Goal: Find specific page/section: Find specific page/section

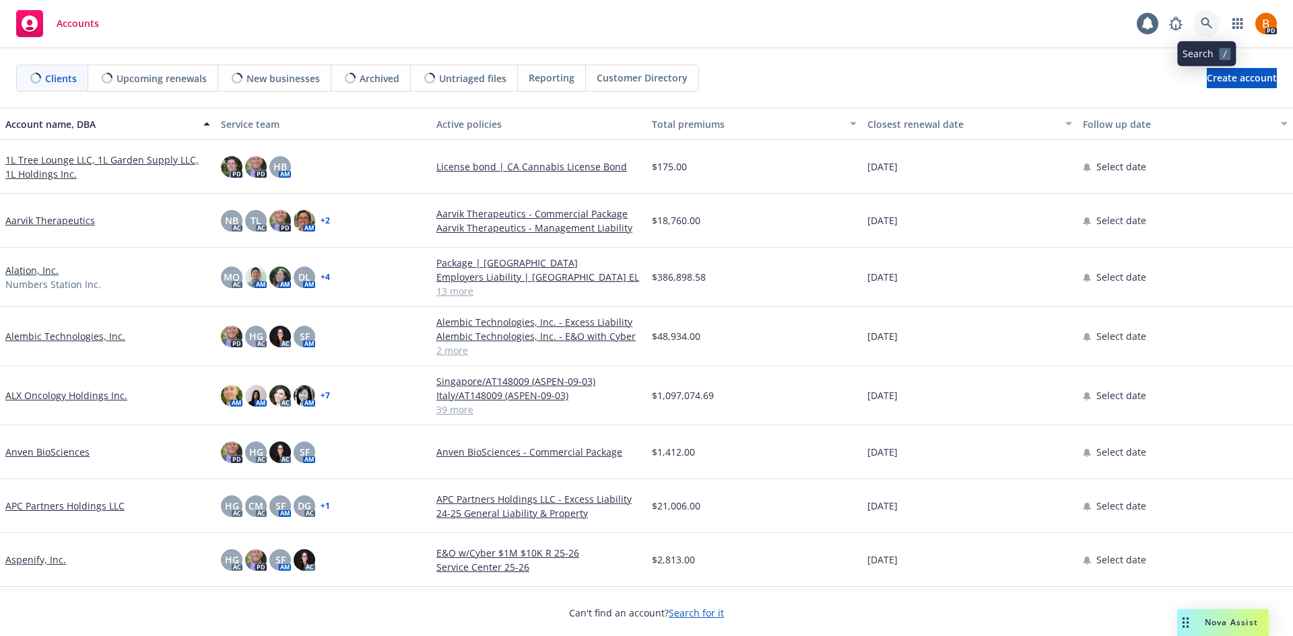
click at [1211, 27] on icon at bounding box center [1206, 23] width 11 height 11
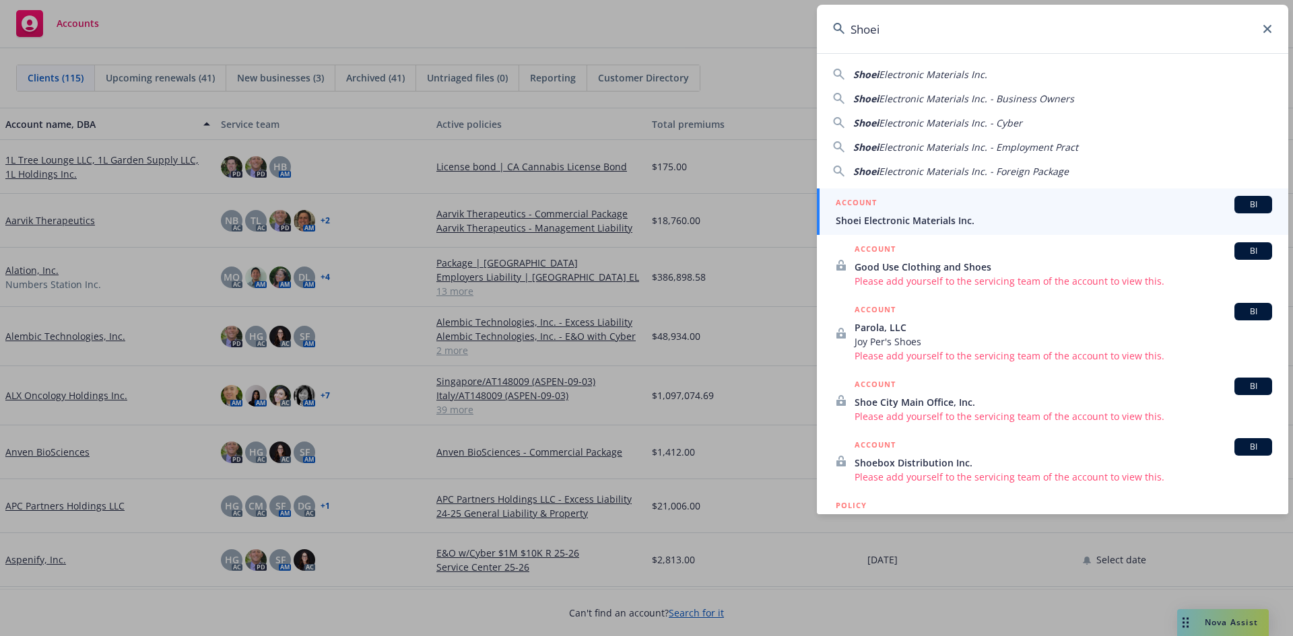
type input "Shoei"
click at [944, 209] on div "ACCOUNT BI" at bounding box center [1054, 205] width 436 height 18
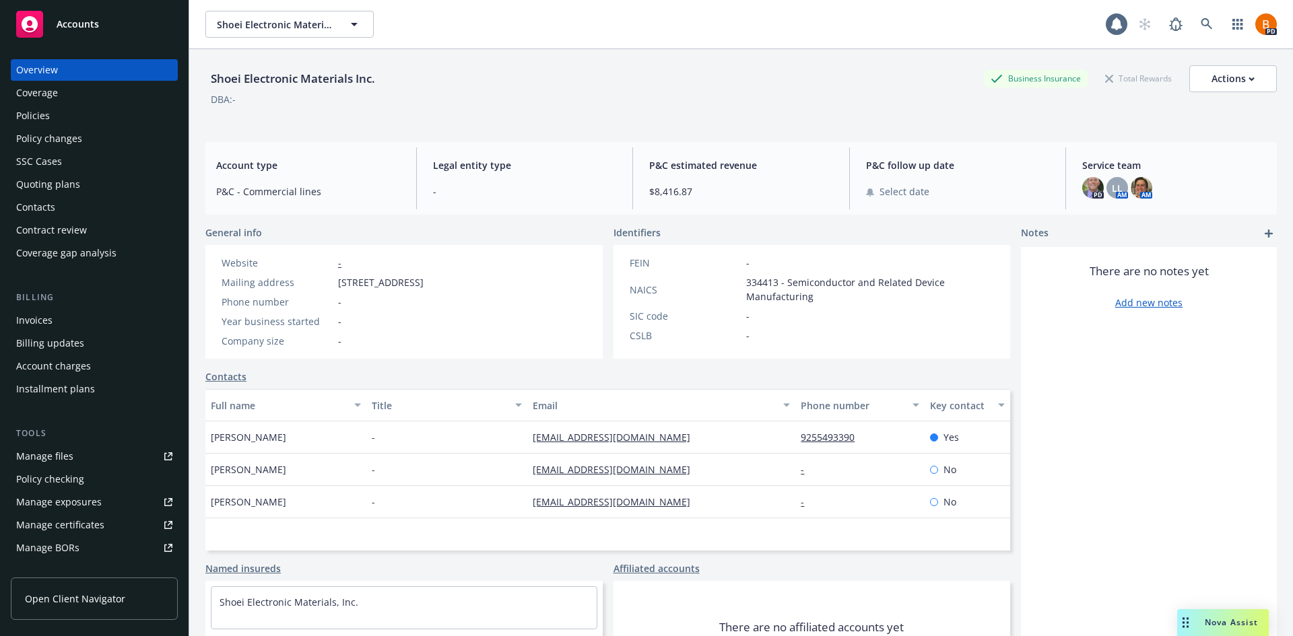
click at [68, 114] on div "Policies" at bounding box center [94, 116] width 156 height 22
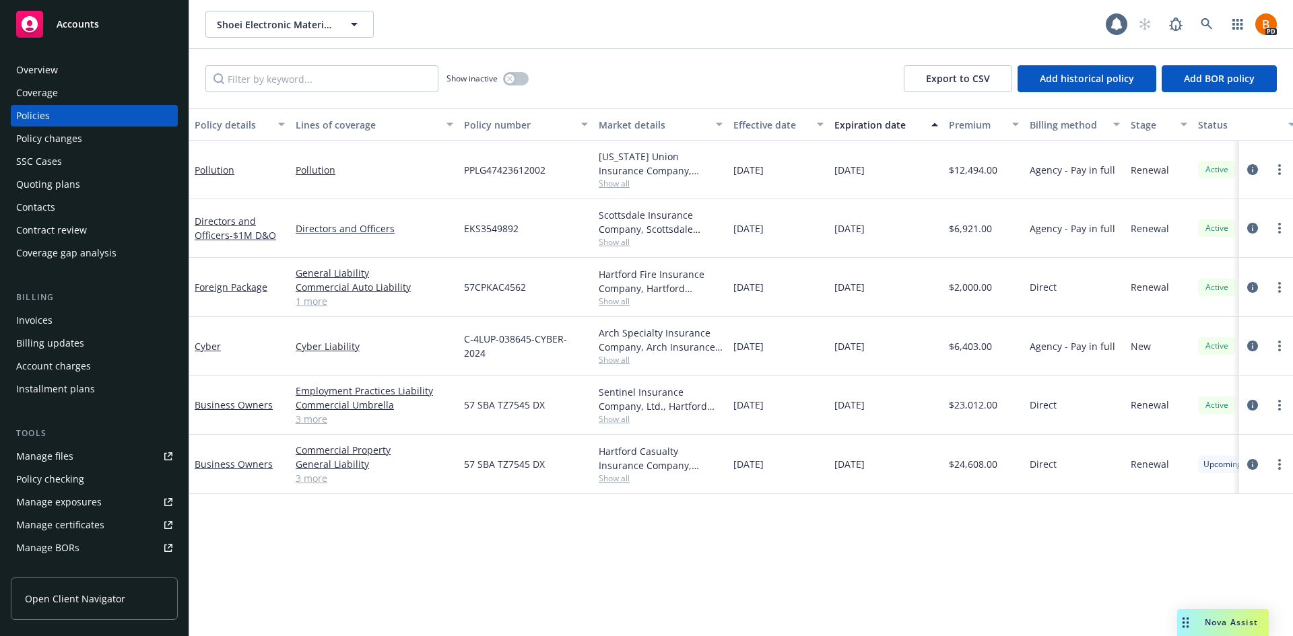
click at [57, 74] on div "Overview" at bounding box center [37, 70] width 42 height 22
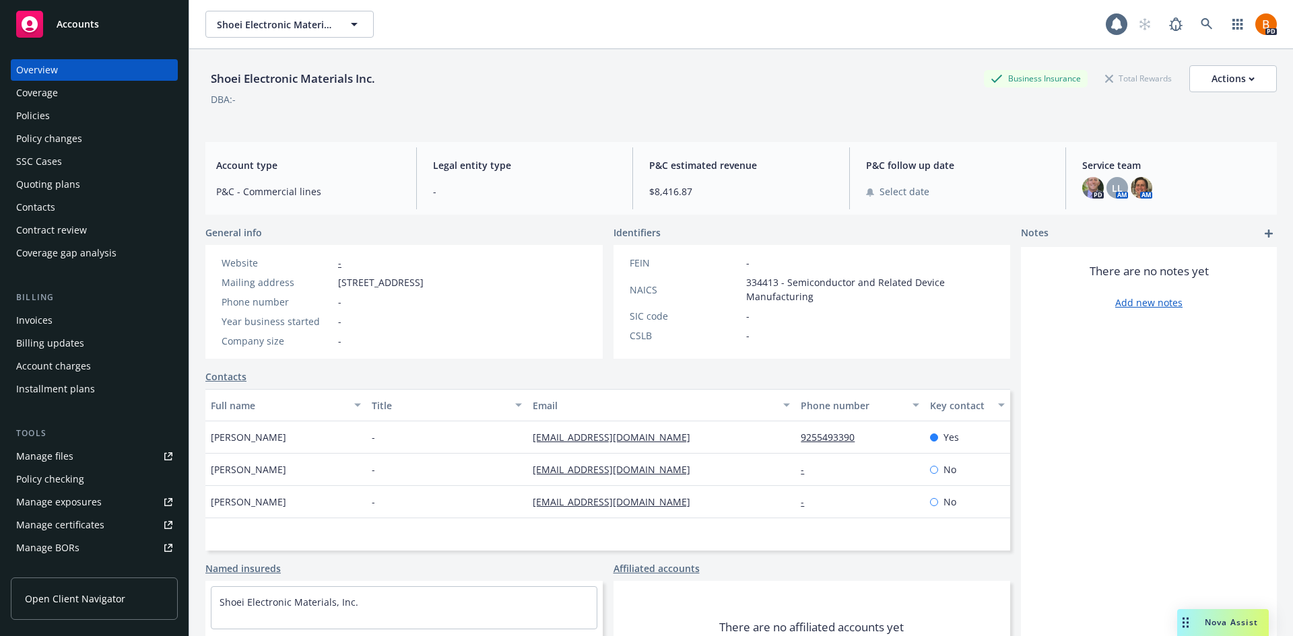
click at [59, 26] on span "Accounts" at bounding box center [78, 24] width 42 height 11
